Goal: Communication & Community: Ask a question

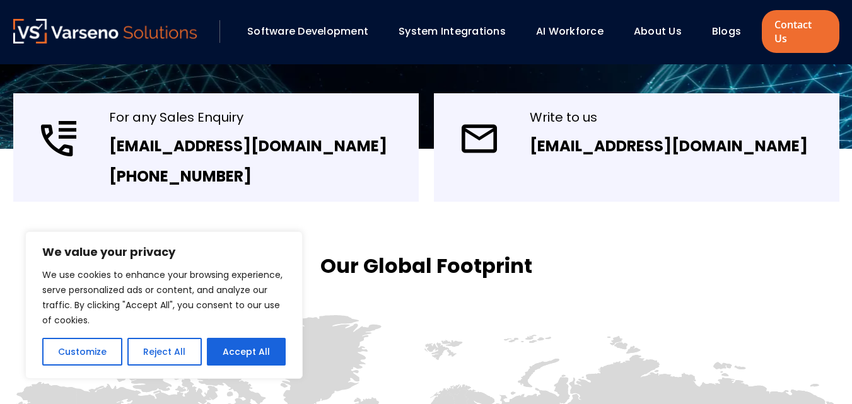
scroll to position [295, 0]
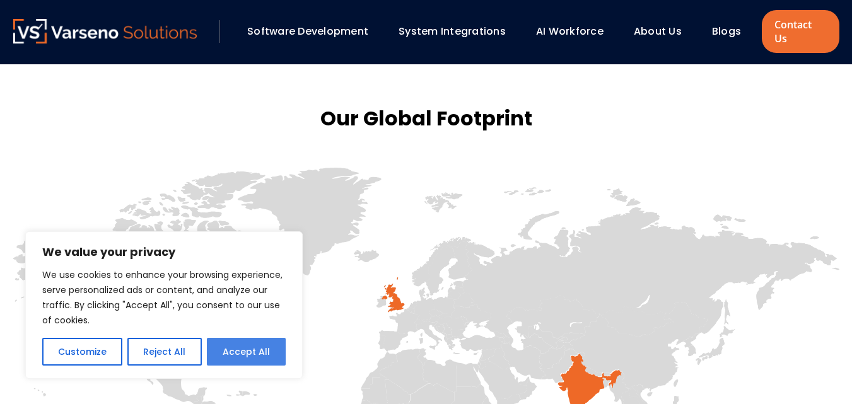
click at [243, 346] on button "Accept All" at bounding box center [246, 352] width 79 height 28
checkbox input "true"
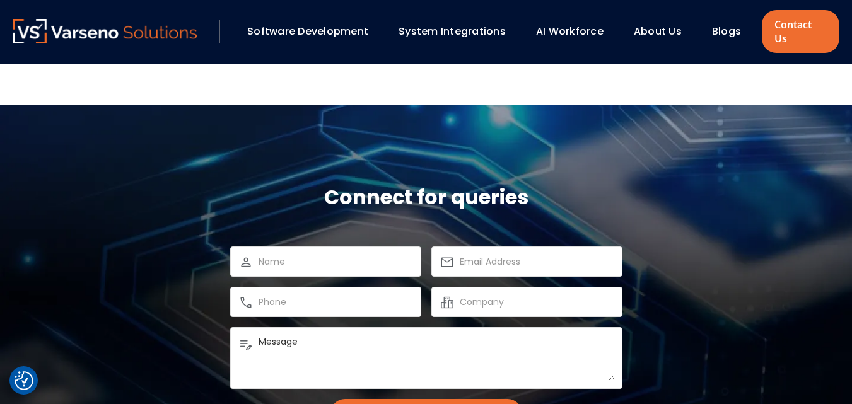
scroll to position [0, 0]
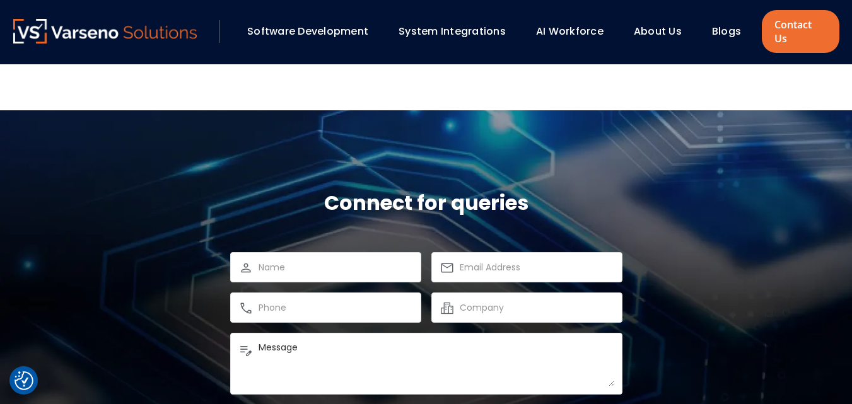
drag, startPoint x: 294, startPoint y: 360, endPoint x: 302, endPoint y: 354, distance: 9.9
click at [295, 361] on textarea "Message" at bounding box center [437, 363] width 356 height 45
paste textarea "Hi, Your business now has the opportunity to eliminate thousands in credit card…"
type textarea "MessagHi, Your business now has the opportunity to eliminate thousands in credi…"
click at [337, 300] on input "text" at bounding box center [336, 307] width 155 height 15
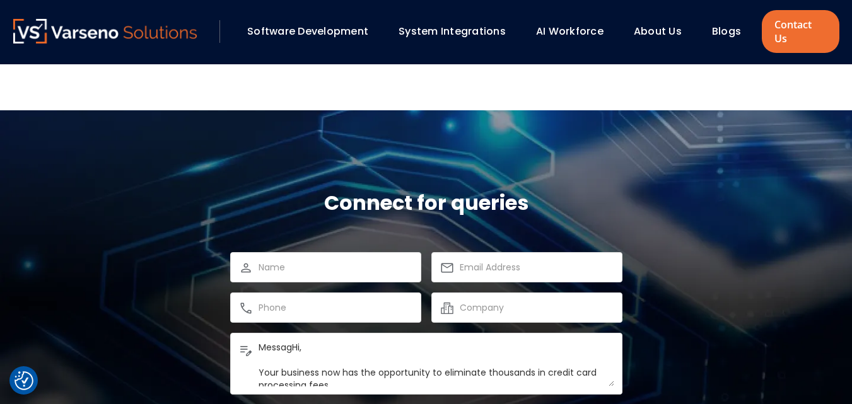
scroll to position [182, 0]
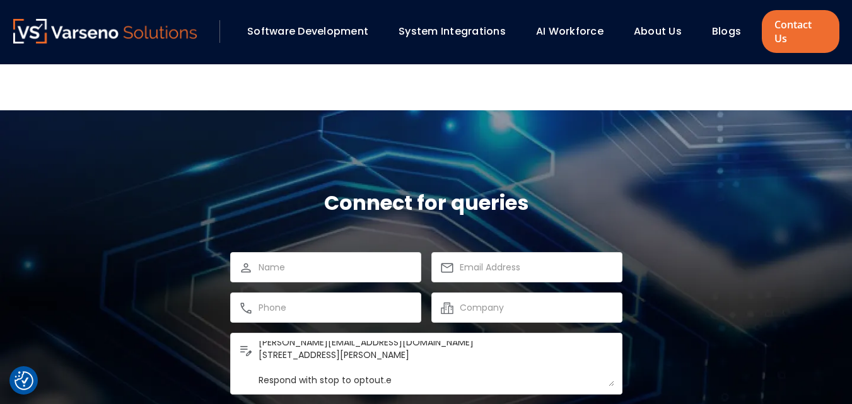
type input "6303492809"
type input "[PERSON_NAME]"
type input "[PERSON_NAME][EMAIL_ADDRESS][DOMAIN_NAME]"
type input "First MCS Payment Solutions"
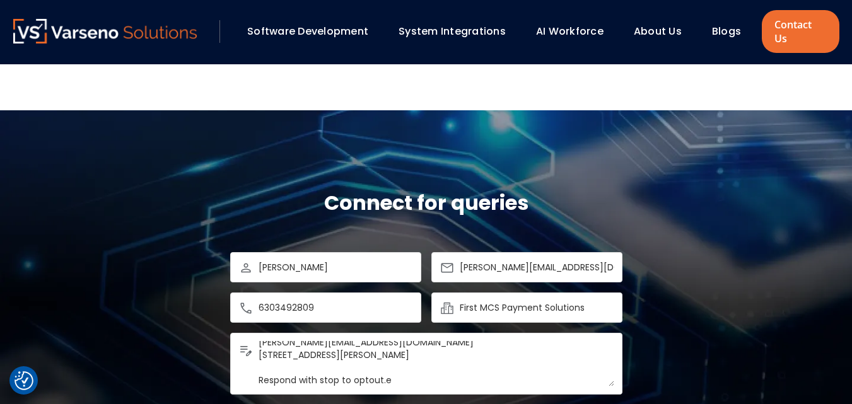
click at [363, 355] on textarea "Message" at bounding box center [437, 363] width 356 height 45
click at [363, 353] on textarea "Message" at bounding box center [437, 363] width 356 height 45
paste textarea "Hi, Your business now has the opportunity to eliminate thousands in credit card…"
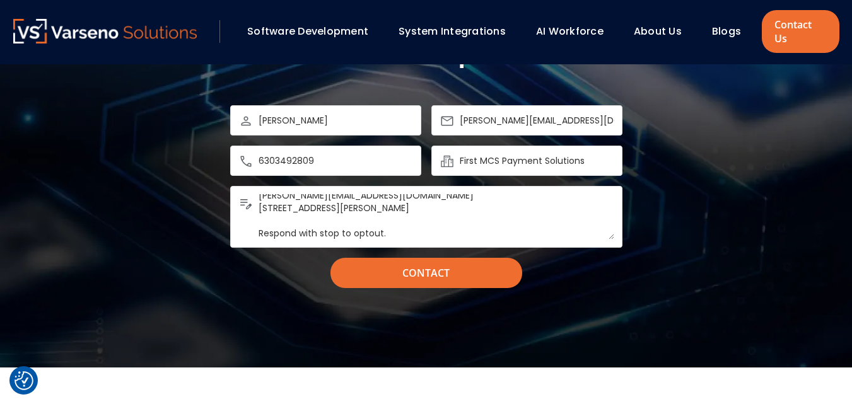
type textarea "Hi, Your business now has the opportunity to eliminate thousands in credit card…"
click at [423, 244] on div "Message Contact" at bounding box center [426, 237] width 392 height 102
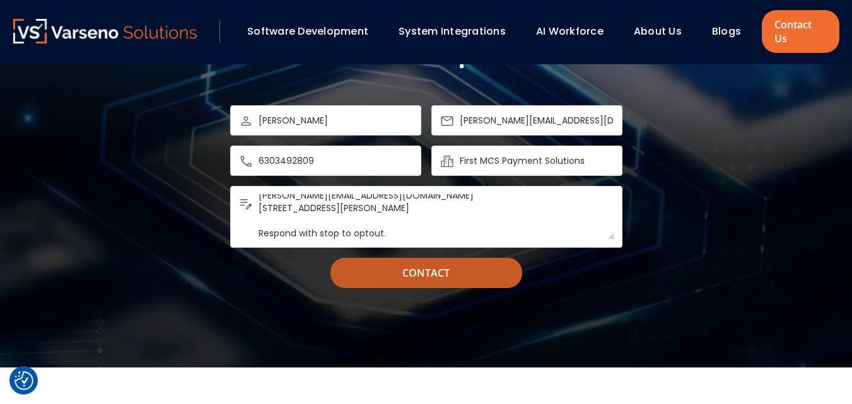
click at [416, 258] on input "Contact" at bounding box center [427, 273] width 192 height 30
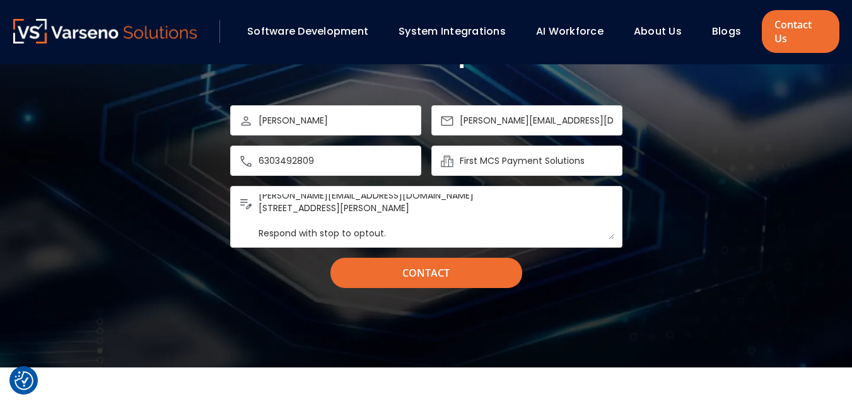
scroll to position [0, 0]
